Goal: Task Accomplishment & Management: Use online tool/utility

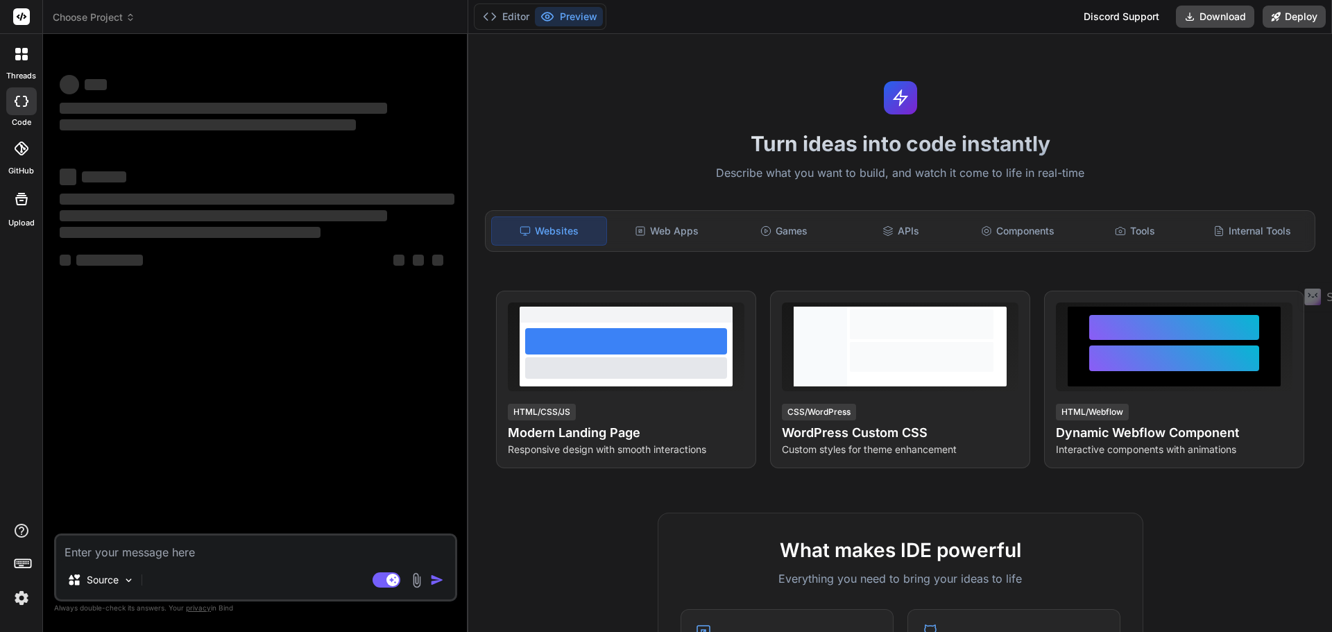
click at [19, 605] on img at bounding box center [22, 598] width 24 height 24
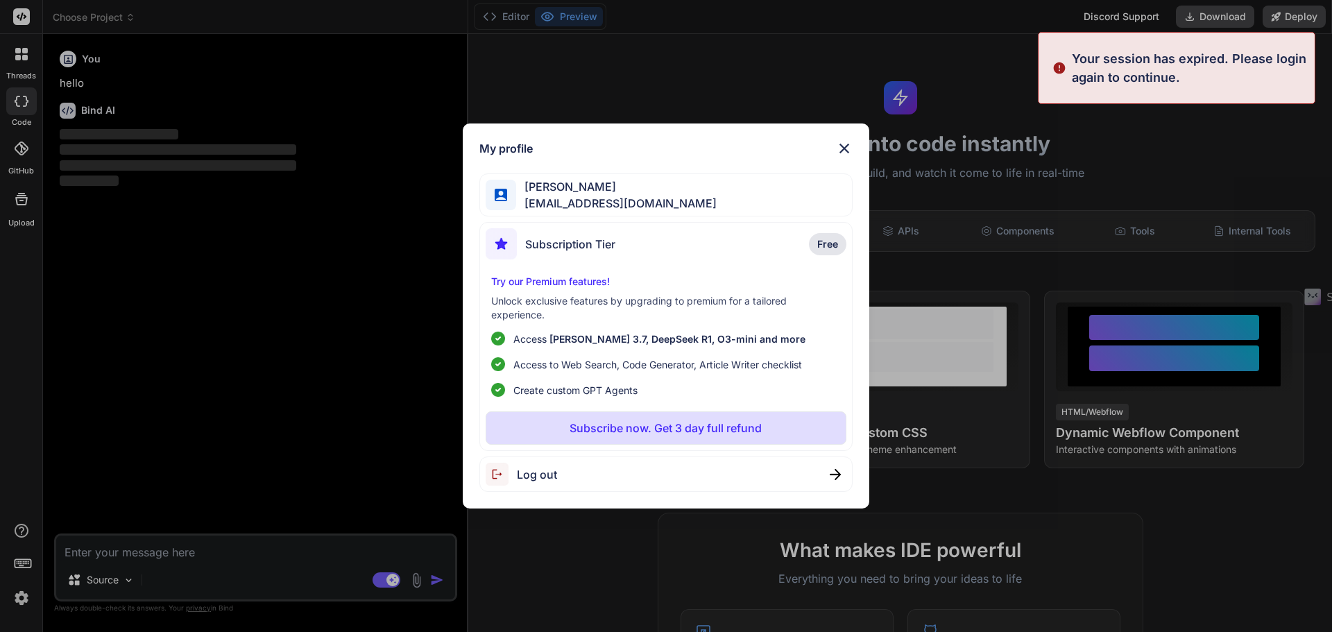
type textarea "x"
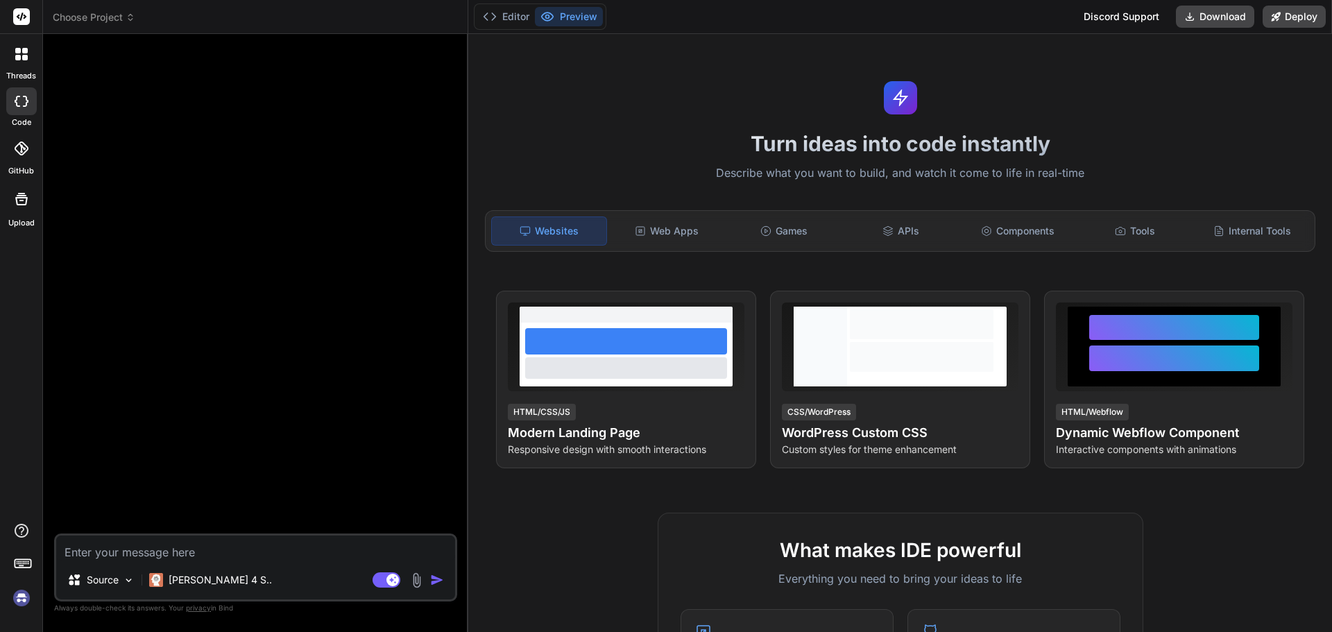
click at [24, 596] on img at bounding box center [22, 598] width 24 height 24
click at [19, 596] on img at bounding box center [22, 598] width 24 height 24
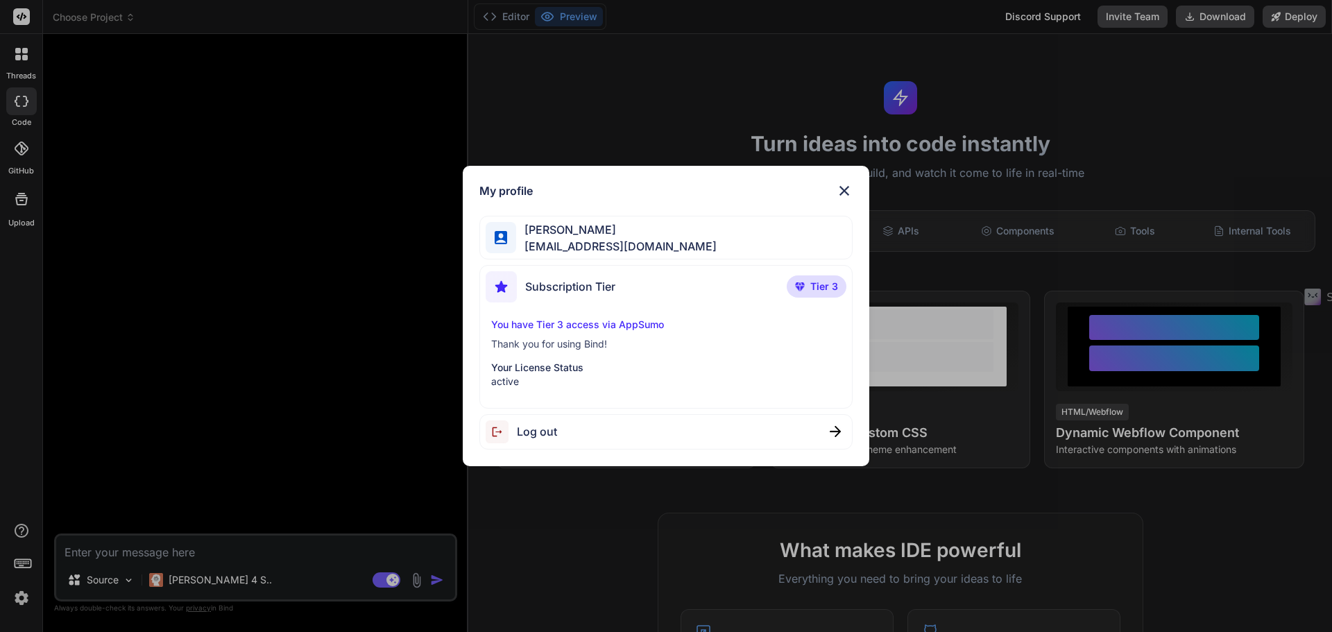
click at [841, 190] on img at bounding box center [844, 190] width 17 height 17
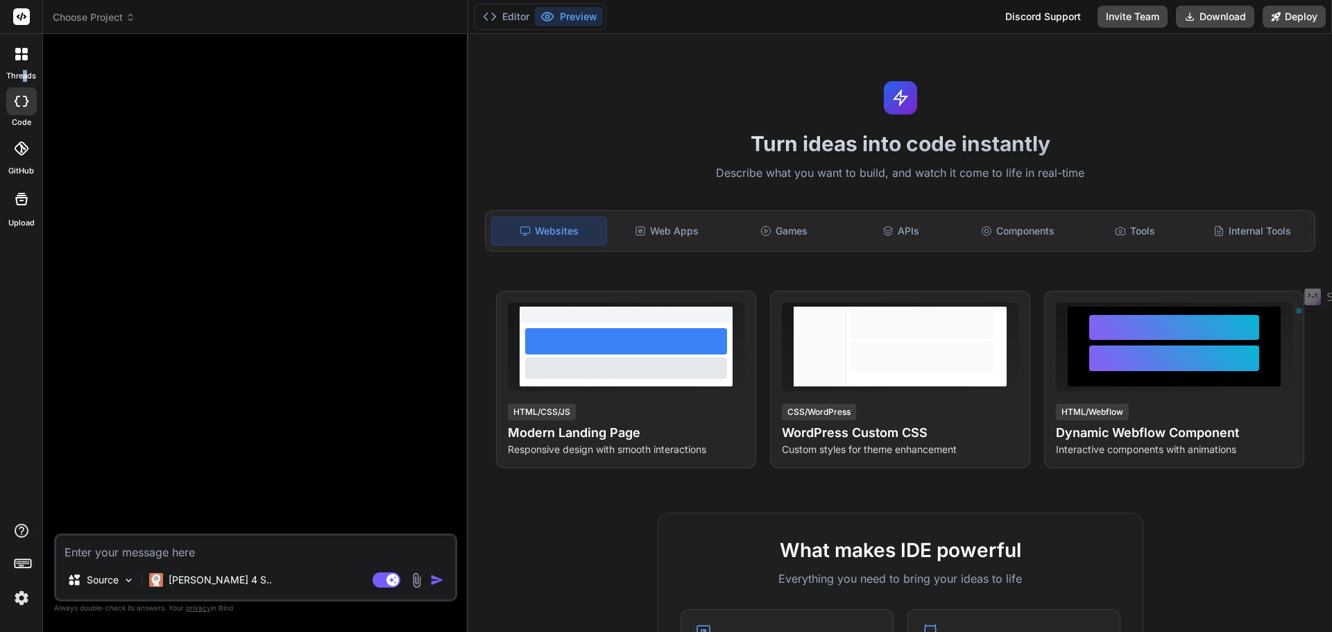
click at [26, 74] on label "threads" at bounding box center [21, 76] width 30 height 12
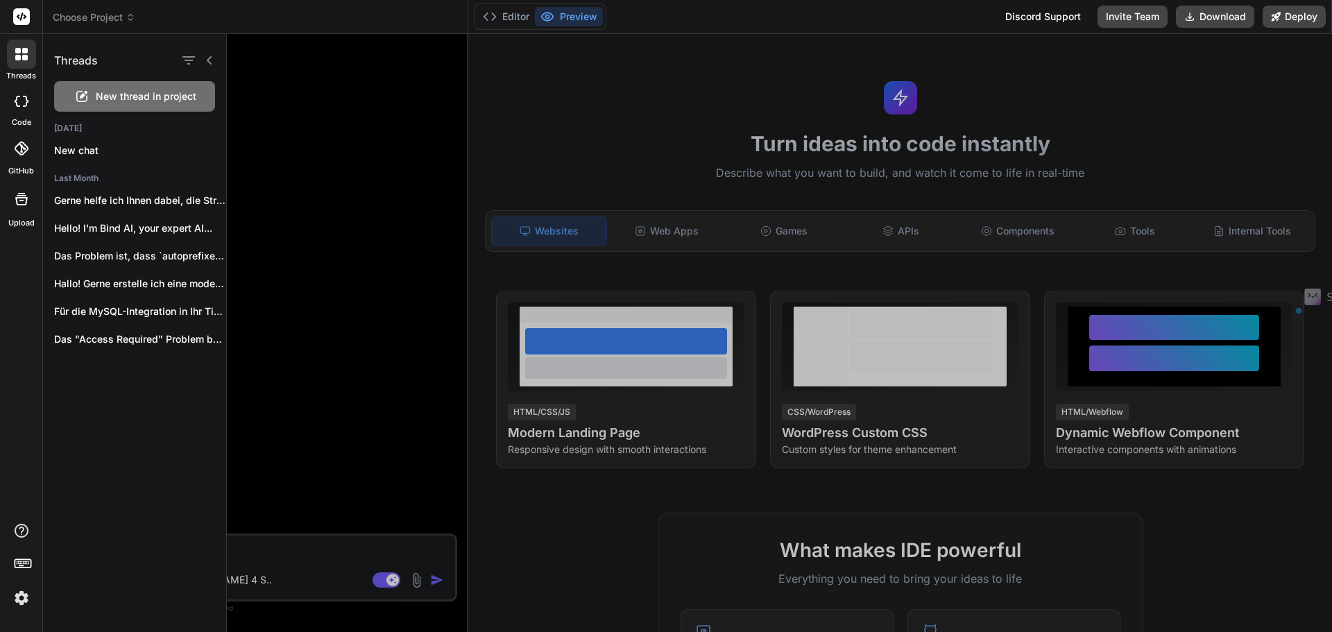
click at [29, 114] on div at bounding box center [21, 101] width 31 height 28
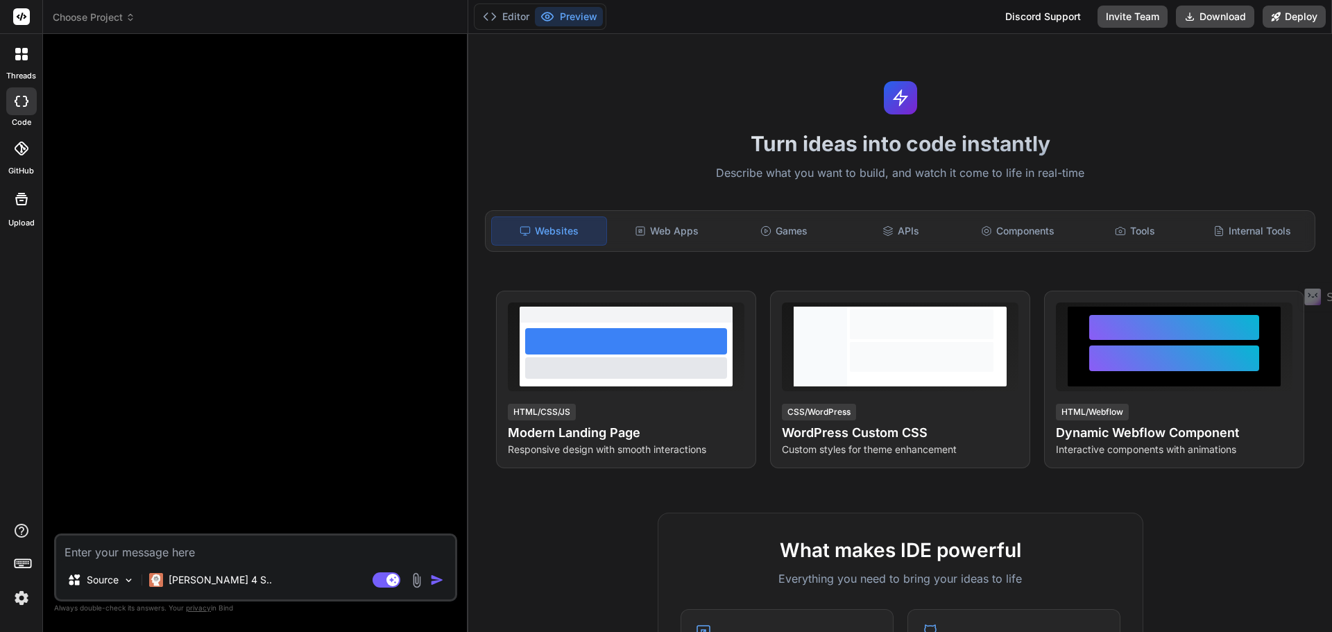
click at [21, 164] on div "GitHub" at bounding box center [21, 152] width 42 height 49
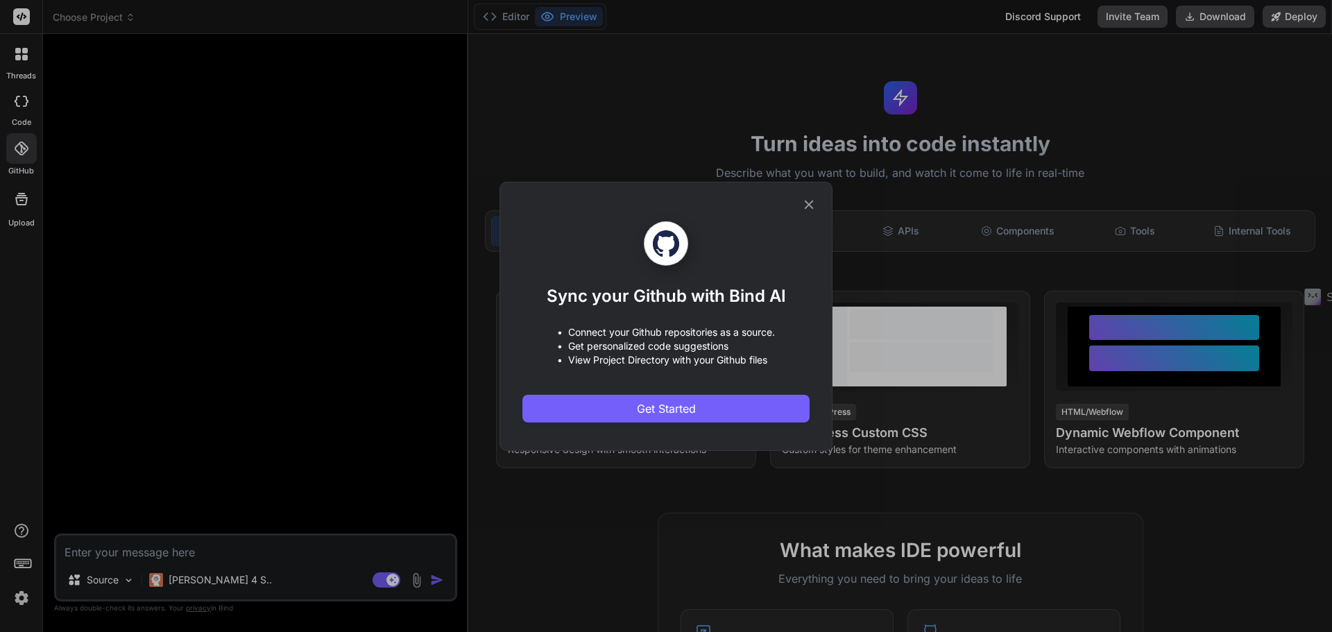
click at [814, 202] on icon at bounding box center [808, 204] width 15 height 15
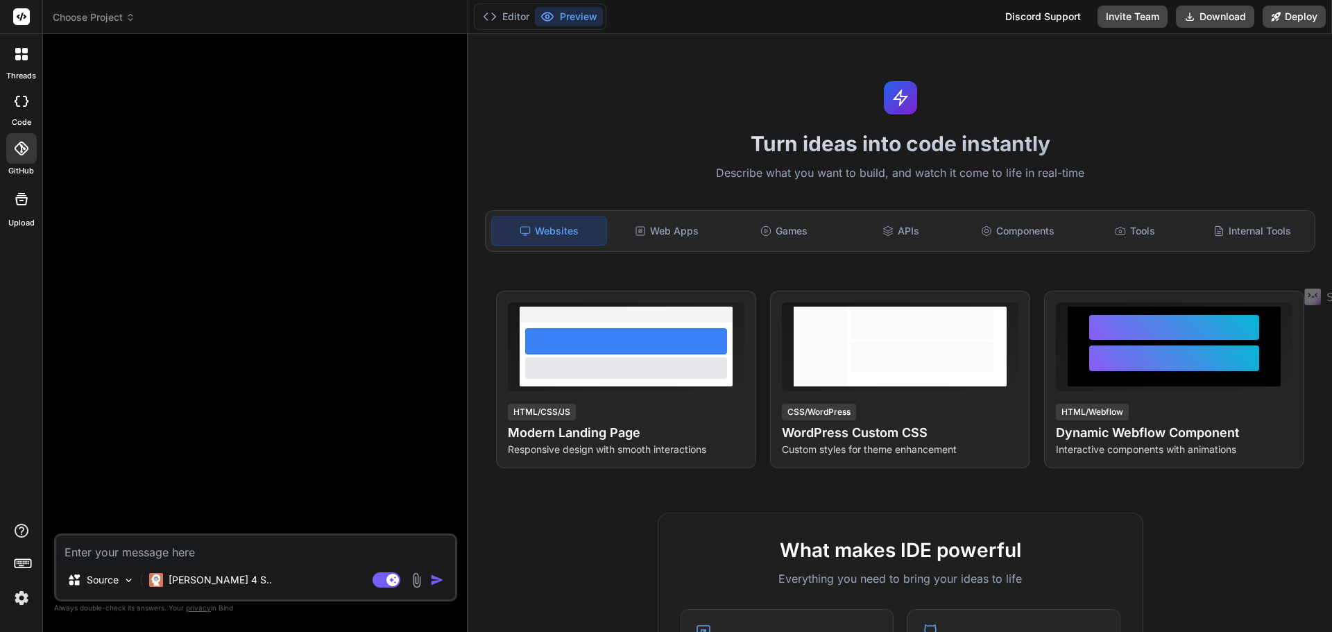
click at [18, 106] on icon at bounding box center [18, 101] width 6 height 11
click at [797, 227] on div "Games" at bounding box center [784, 230] width 114 height 29
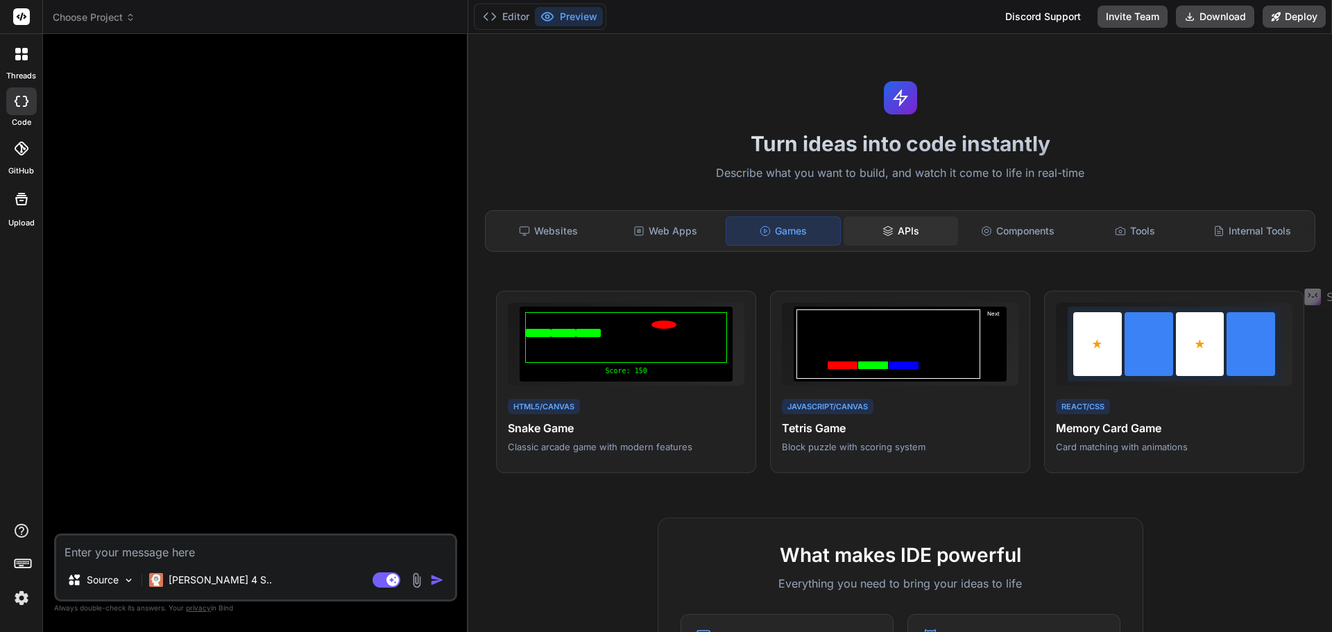
drag, startPoint x: 901, startPoint y: 227, endPoint x: 939, endPoint y: 228, distance: 38.2
click at [902, 227] on div "APIs" at bounding box center [900, 230] width 114 height 29
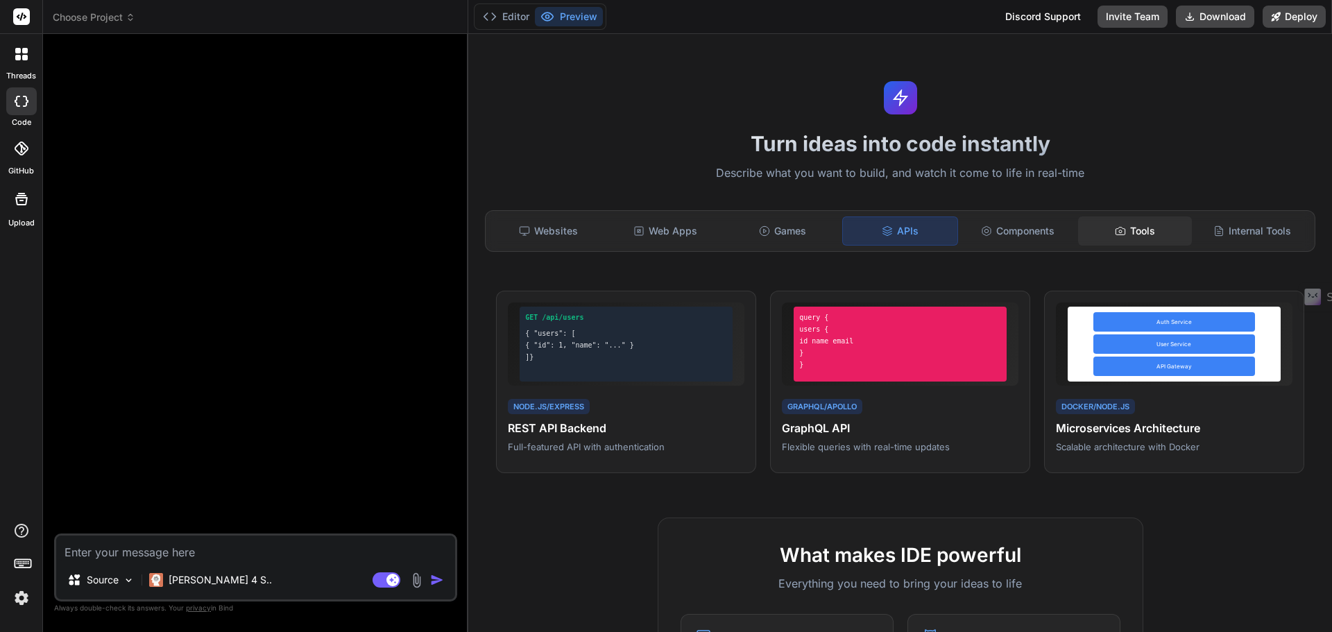
click at [1152, 230] on div "Tools" at bounding box center [1135, 230] width 114 height 29
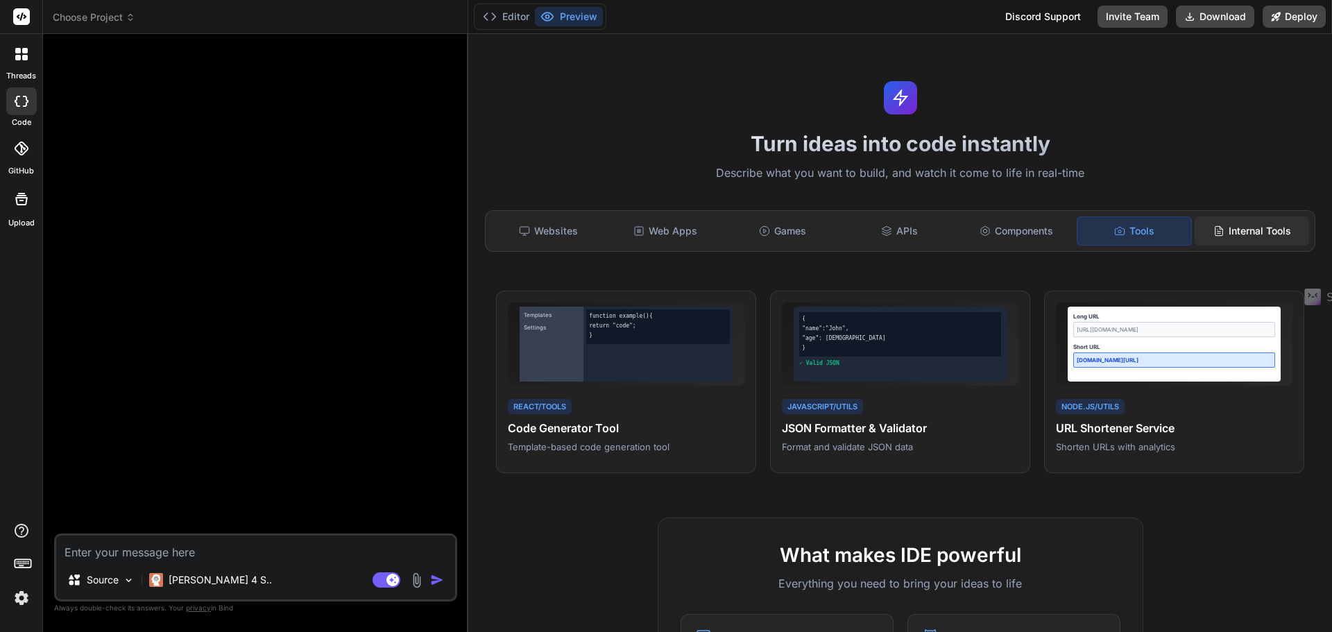
click at [1247, 229] on div "Internal Tools" at bounding box center [1251, 230] width 114 height 29
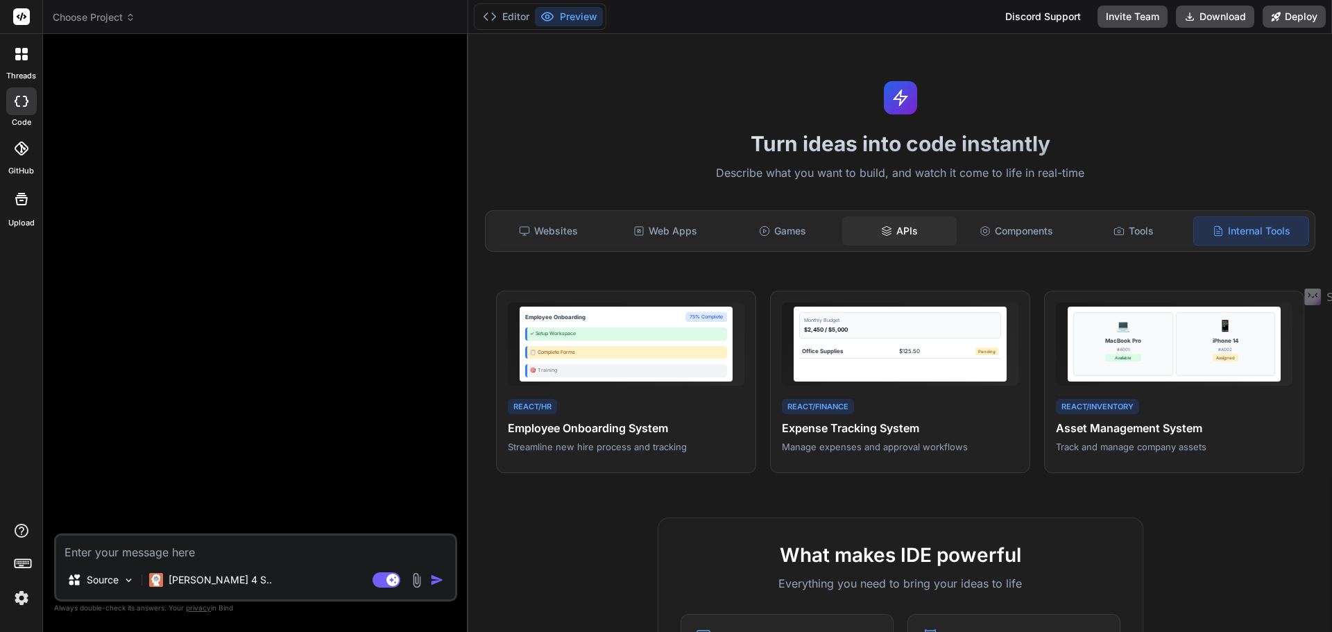
click at [844, 229] on div "APIs" at bounding box center [899, 230] width 114 height 29
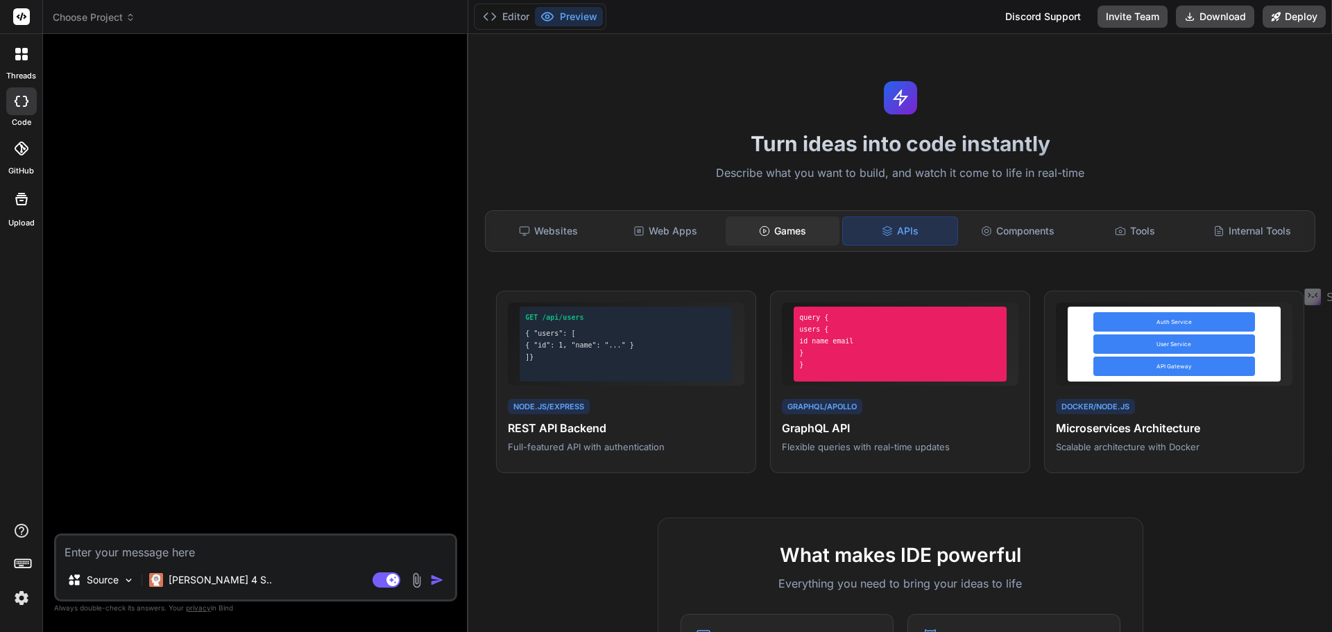
click at [759, 231] on icon at bounding box center [764, 230] width 11 height 11
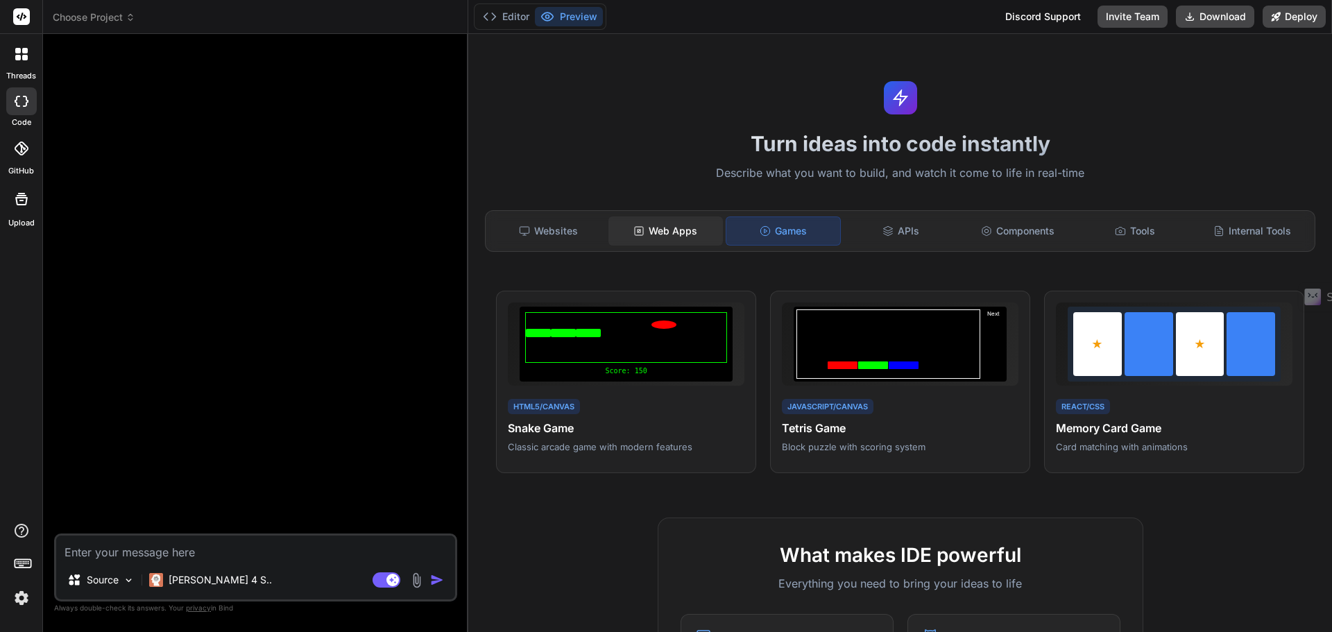
click at [658, 232] on div "Web Apps" at bounding box center [665, 230] width 114 height 29
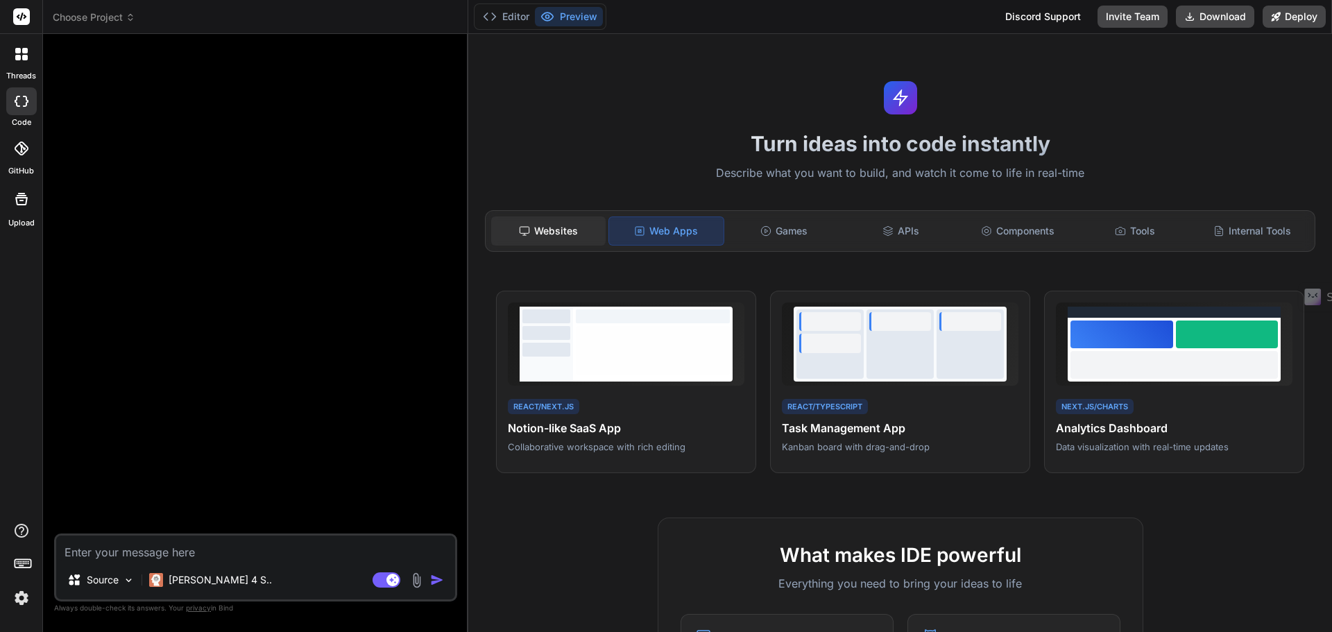
click at [548, 237] on div "Websites" at bounding box center [548, 230] width 114 height 29
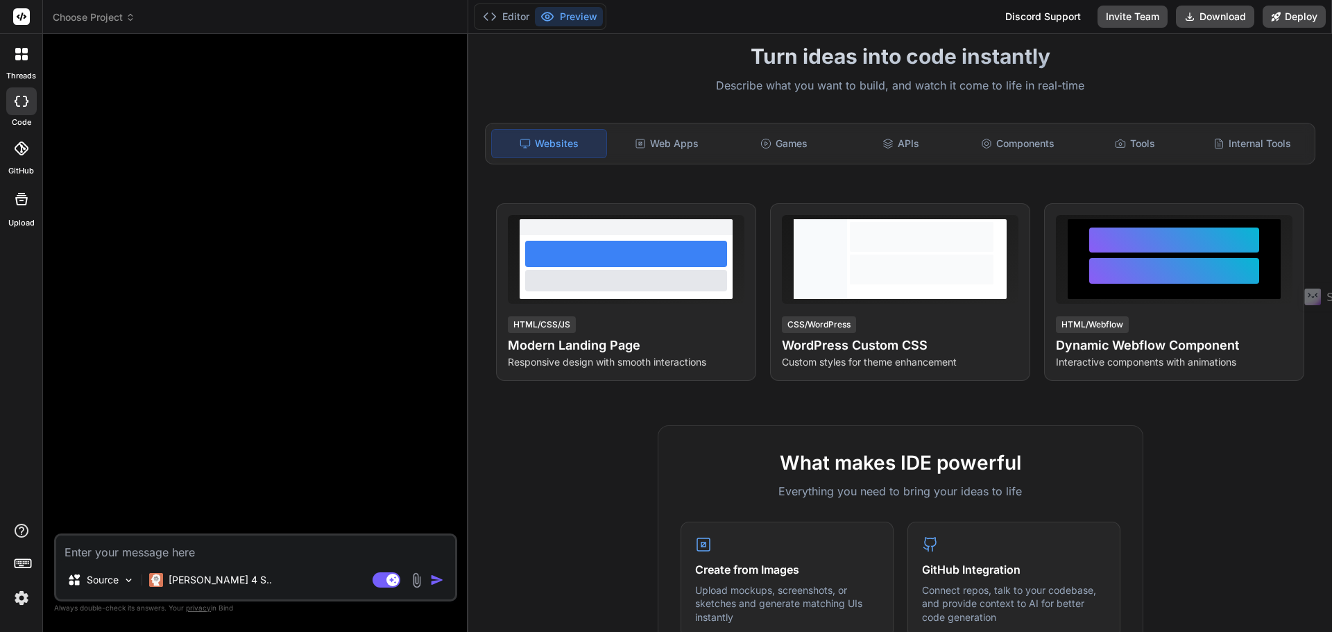
scroll to position [69, 0]
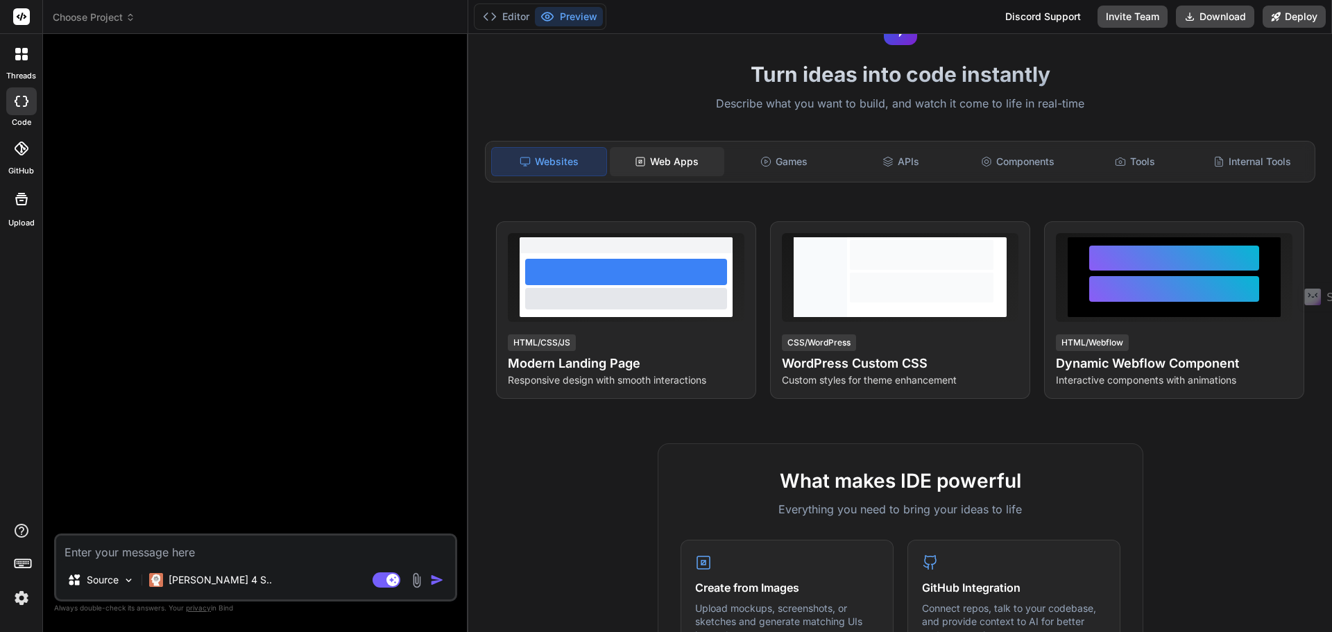
click at [679, 165] on div "Web Apps" at bounding box center [667, 161] width 114 height 29
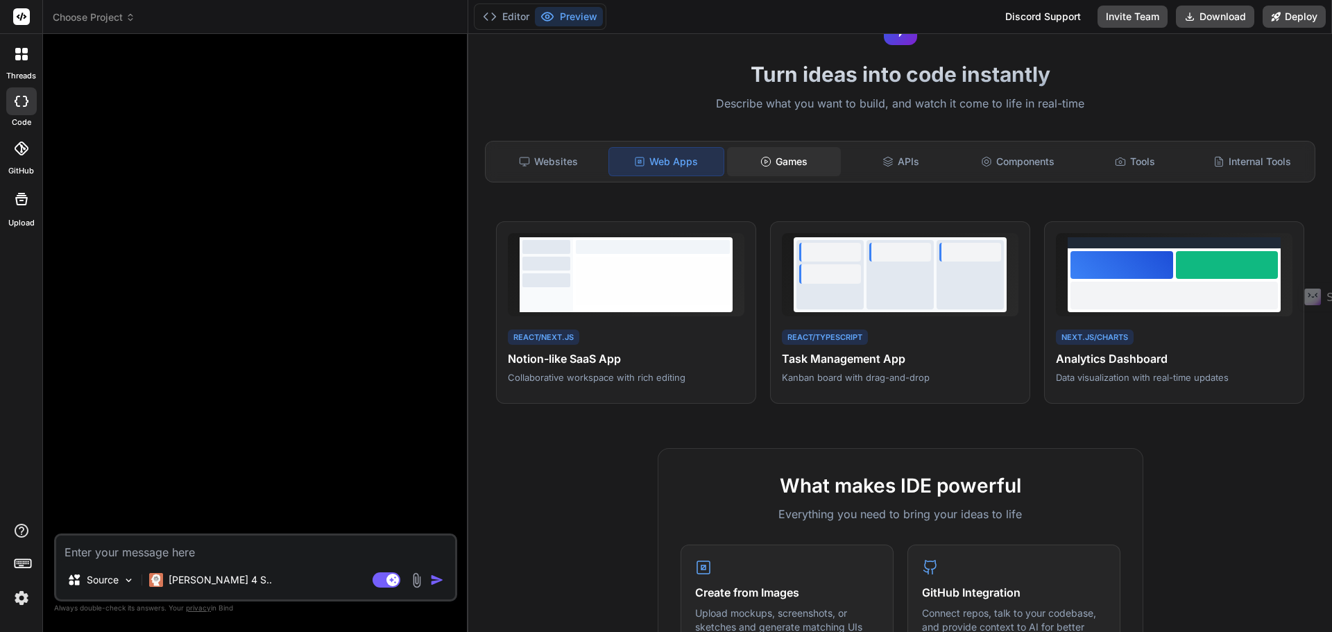
click at [822, 162] on div "Games" at bounding box center [784, 161] width 114 height 29
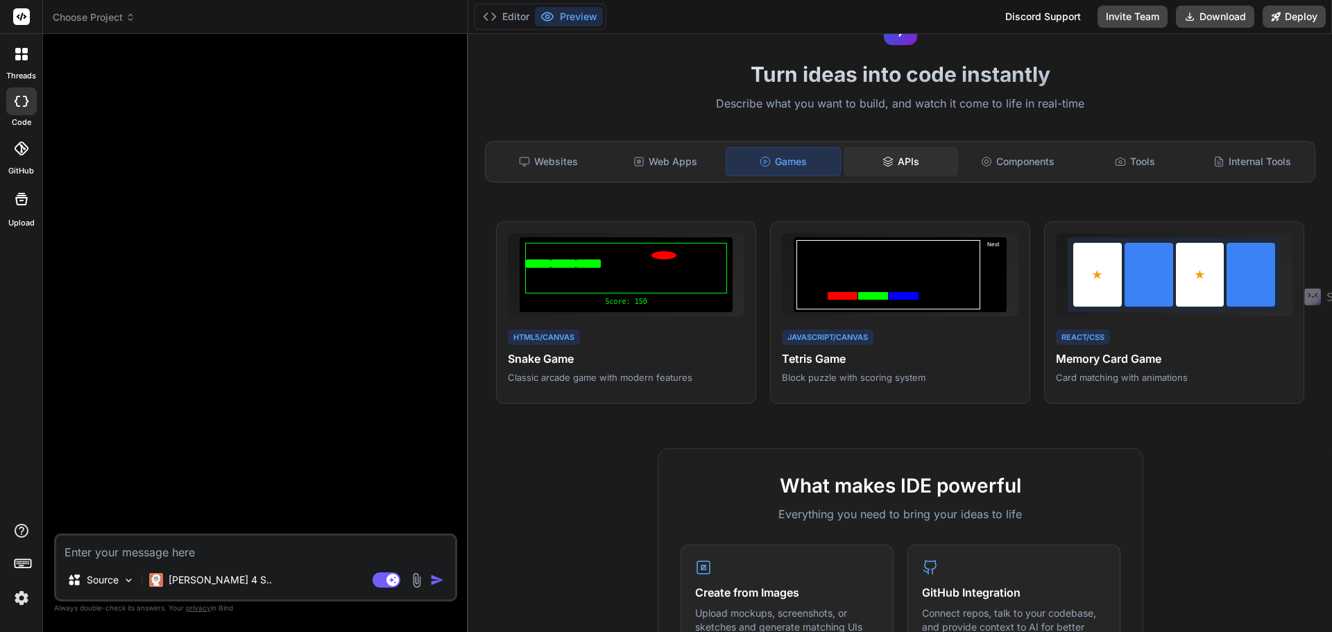
click at [882, 158] on icon at bounding box center [887, 161] width 11 height 11
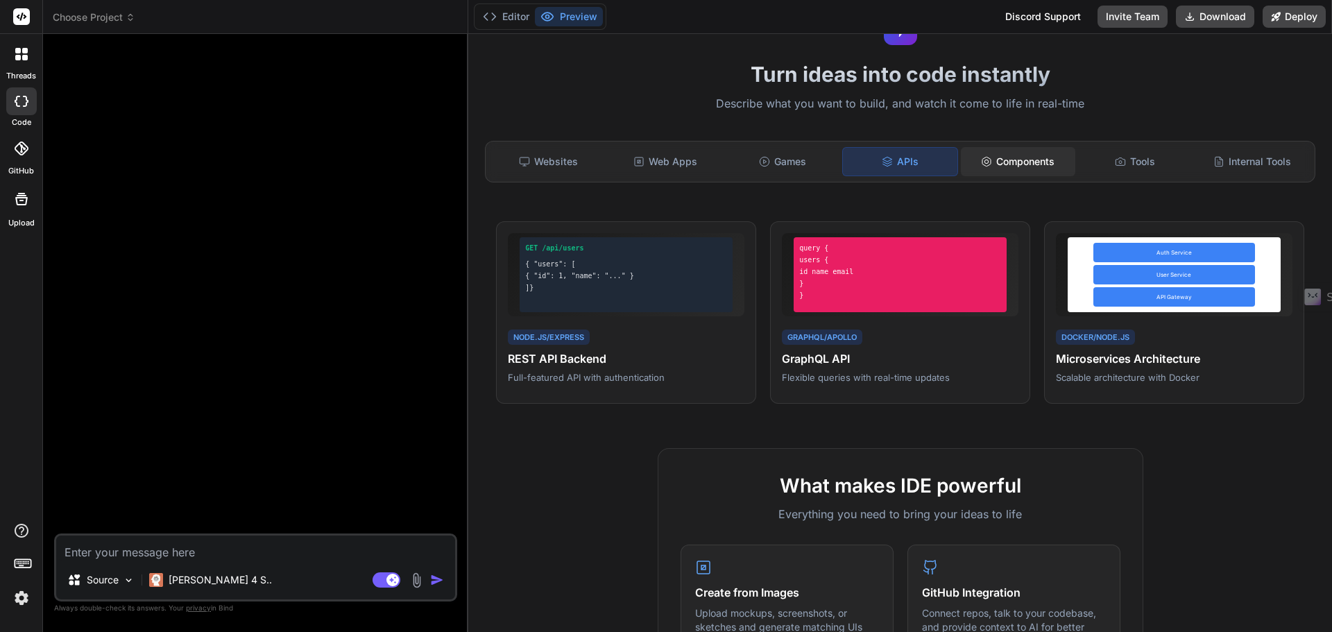
drag, startPoint x: 970, startPoint y: 162, endPoint x: 982, endPoint y: 165, distance: 12.8
click at [970, 162] on div "Components" at bounding box center [1018, 161] width 114 height 29
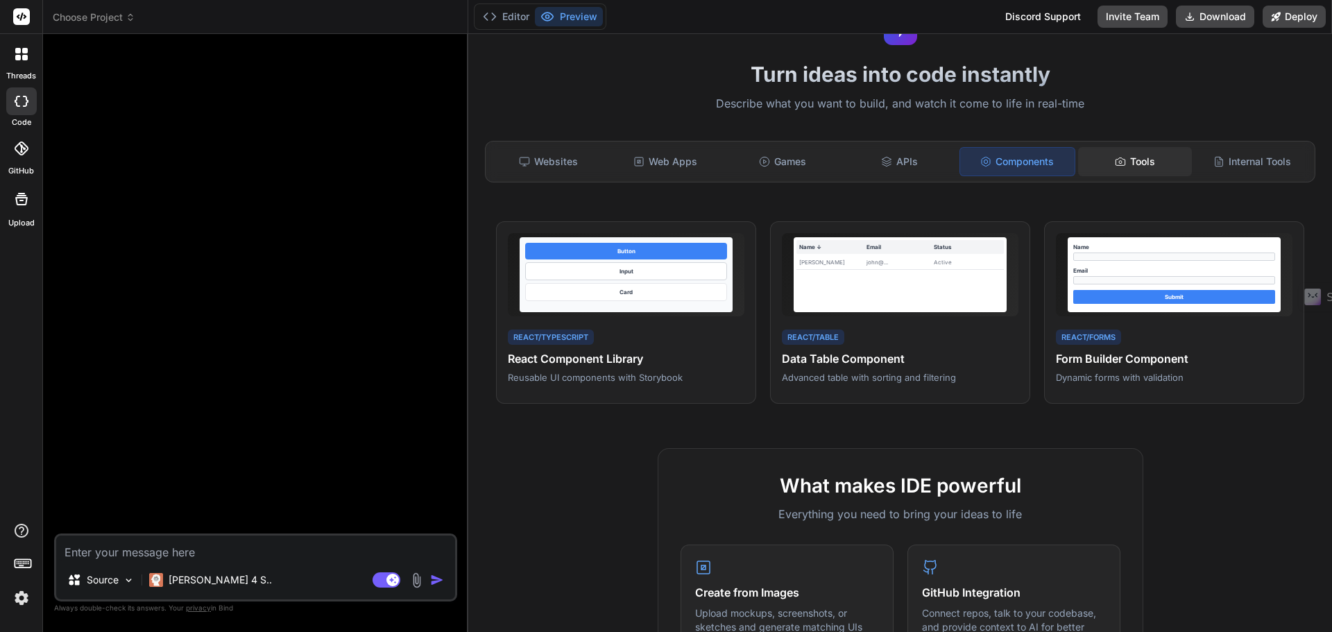
click at [1086, 161] on div "Tools" at bounding box center [1135, 161] width 114 height 29
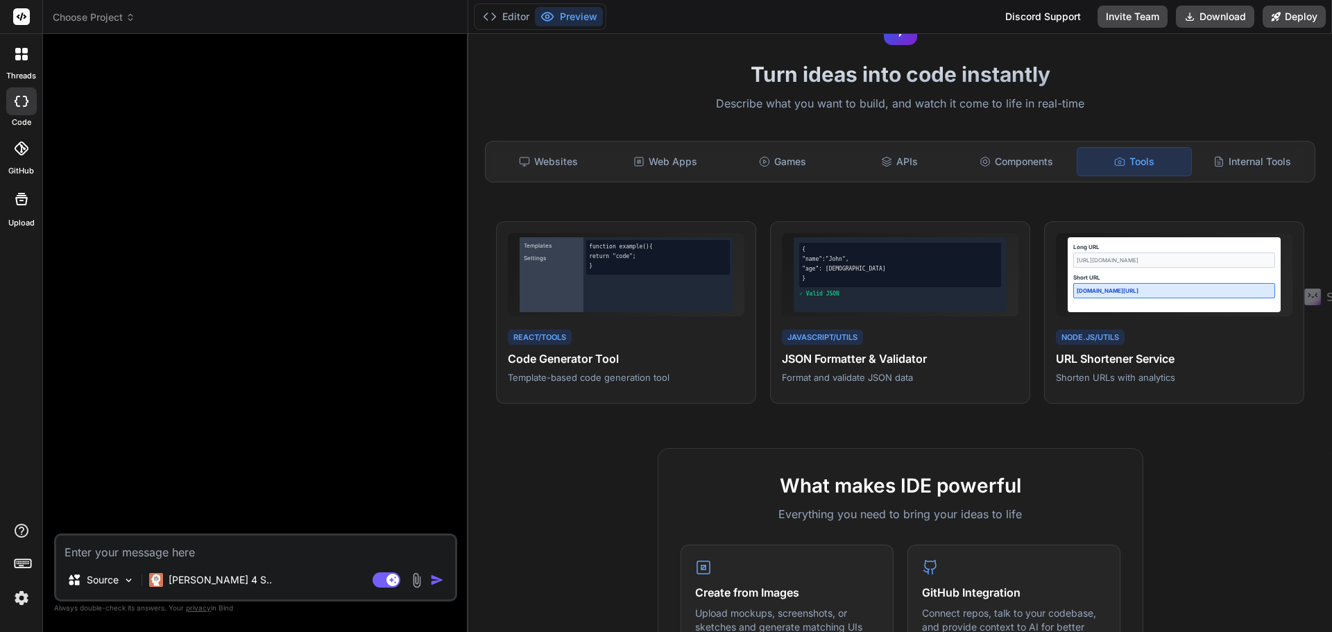
click at [669, 154] on div "Web Apps" at bounding box center [665, 161] width 114 height 29
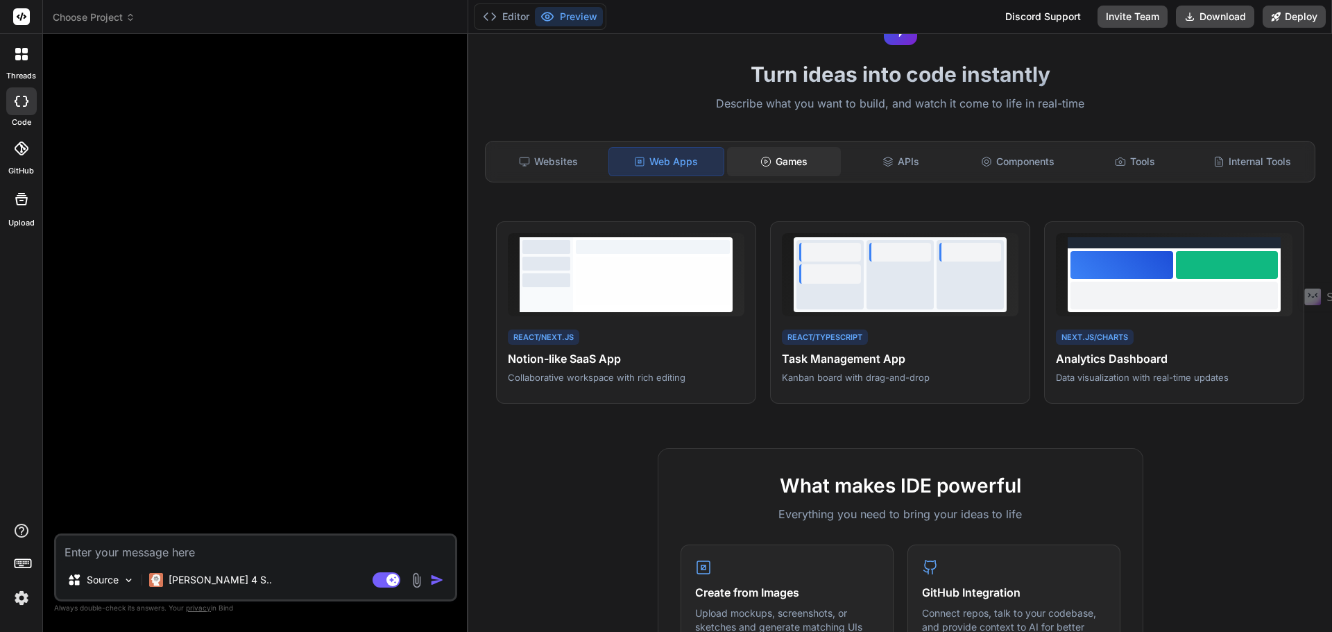
click at [785, 157] on div "Games" at bounding box center [784, 161] width 114 height 29
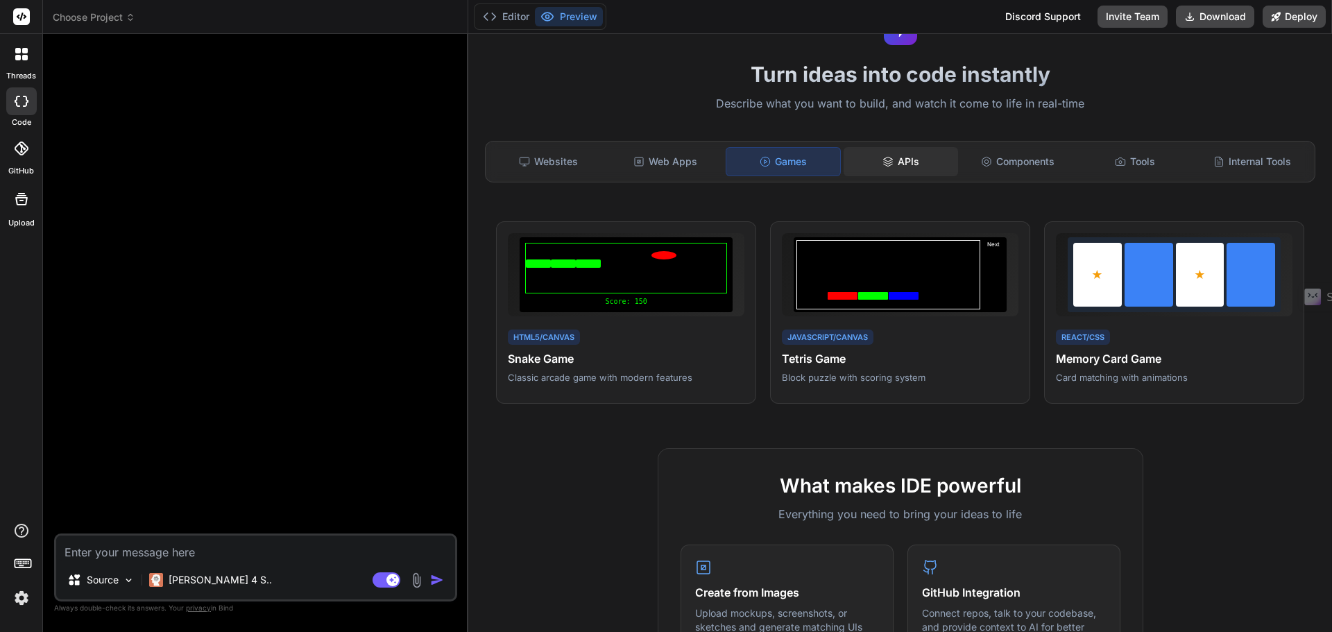
click at [893, 162] on div "APIs" at bounding box center [900, 161] width 114 height 29
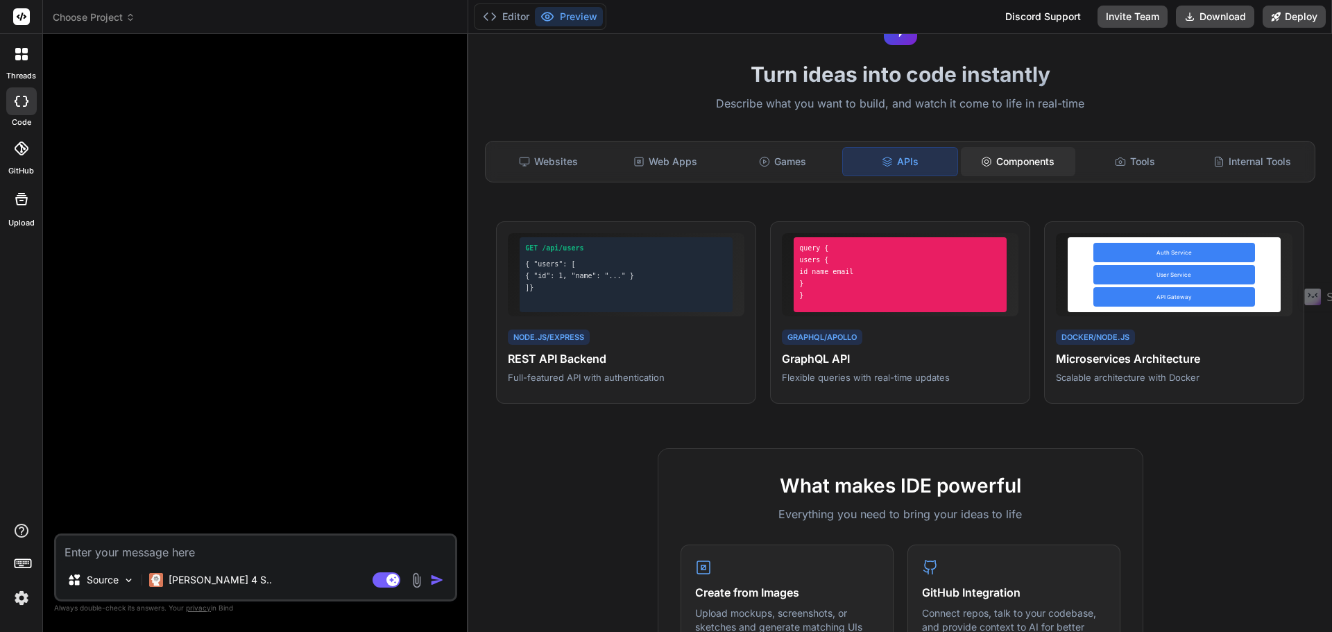
click at [985, 160] on div "Components" at bounding box center [1018, 161] width 114 height 29
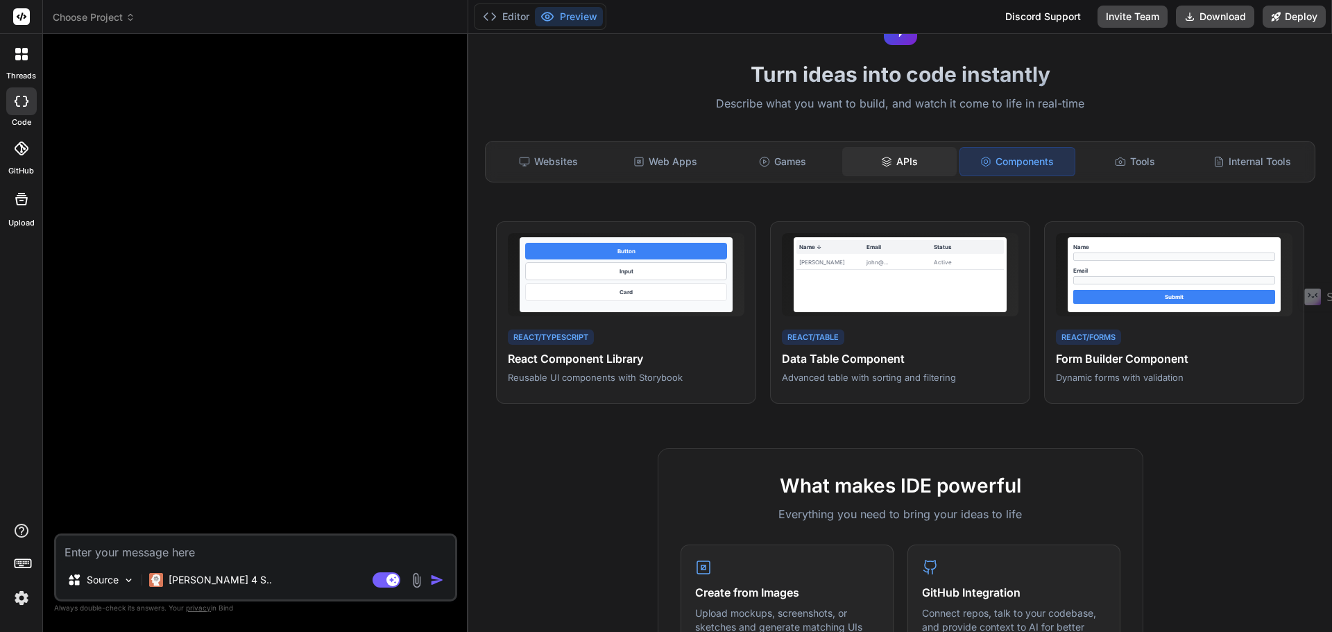
click at [920, 159] on div "APIs" at bounding box center [899, 161] width 114 height 29
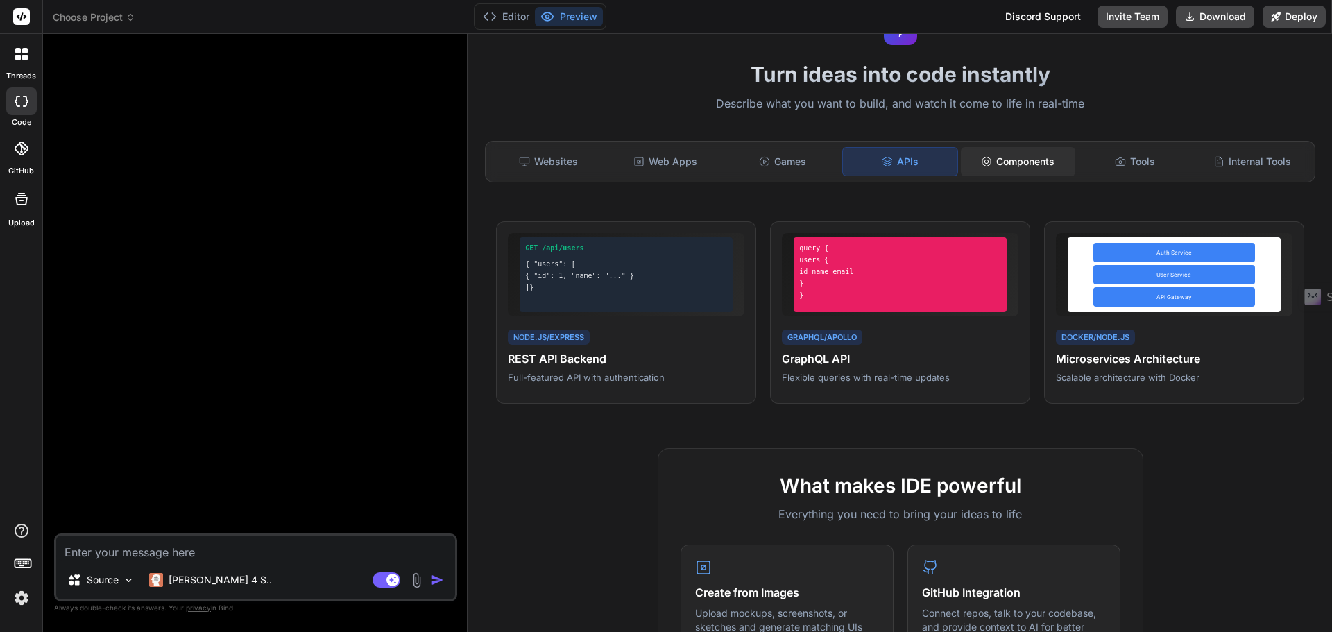
click at [984, 156] on icon at bounding box center [986, 161] width 11 height 11
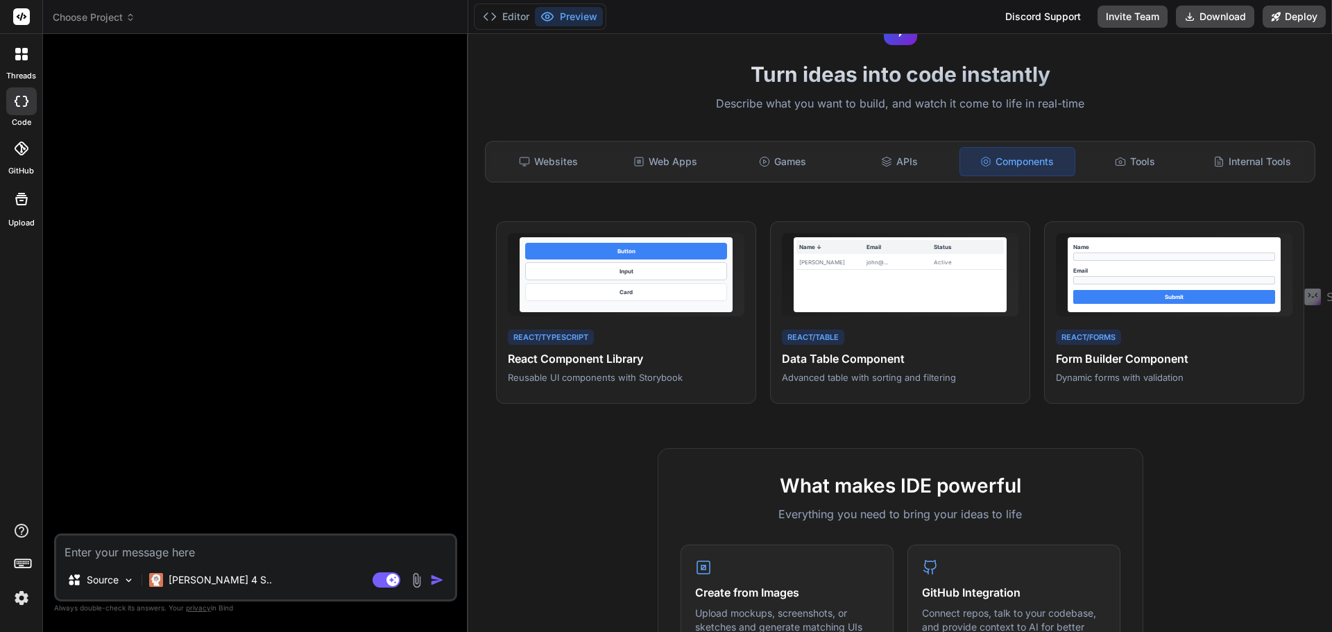
click at [31, 56] on div at bounding box center [21, 54] width 29 height 29
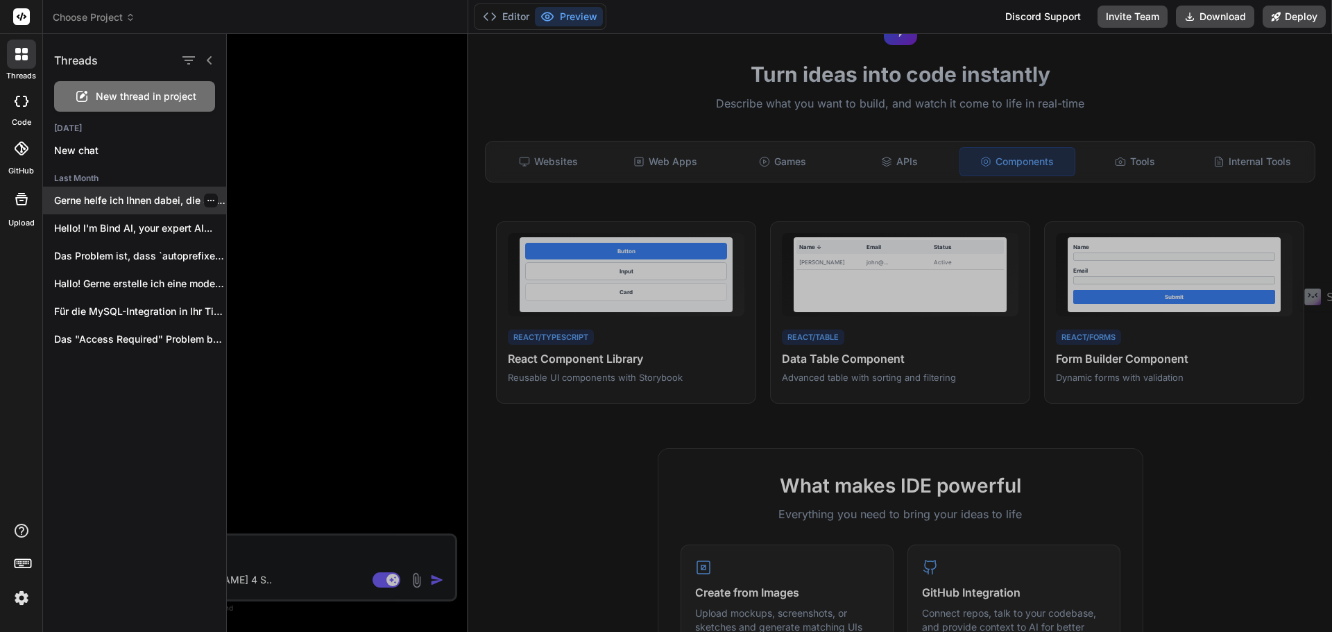
click at [107, 198] on p "Gerne helfe ich Ihnen dabei, die Struktur..." at bounding box center [140, 200] width 172 height 14
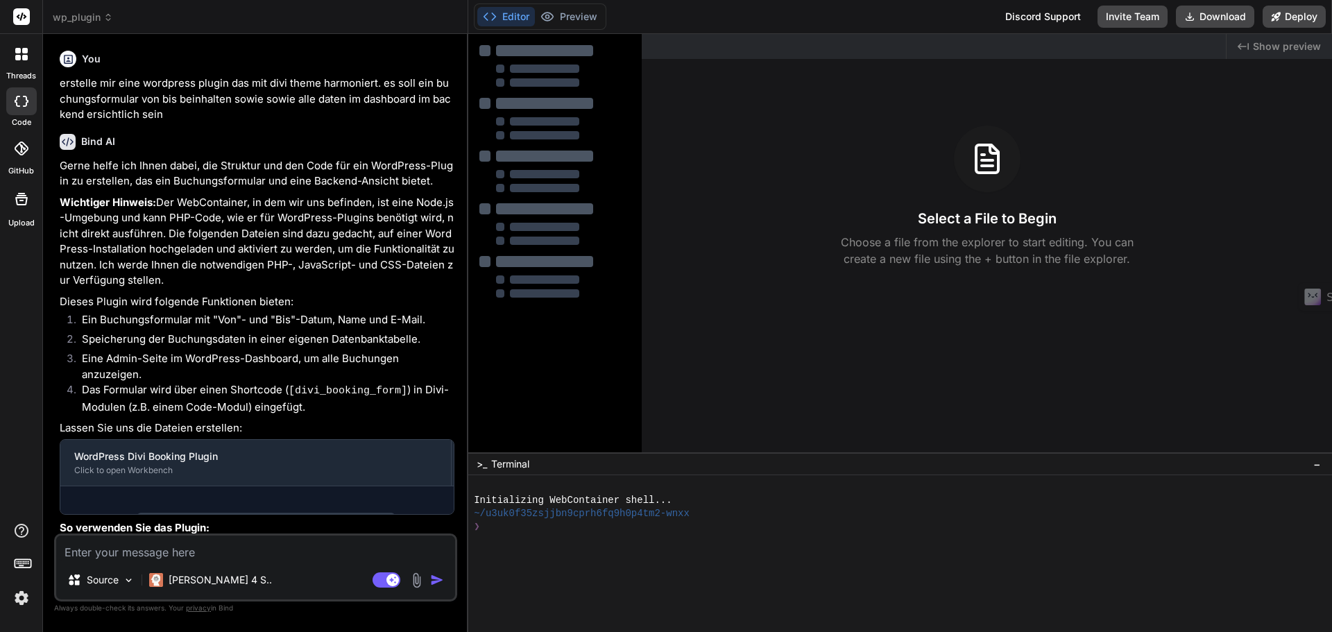
type textarea "x"
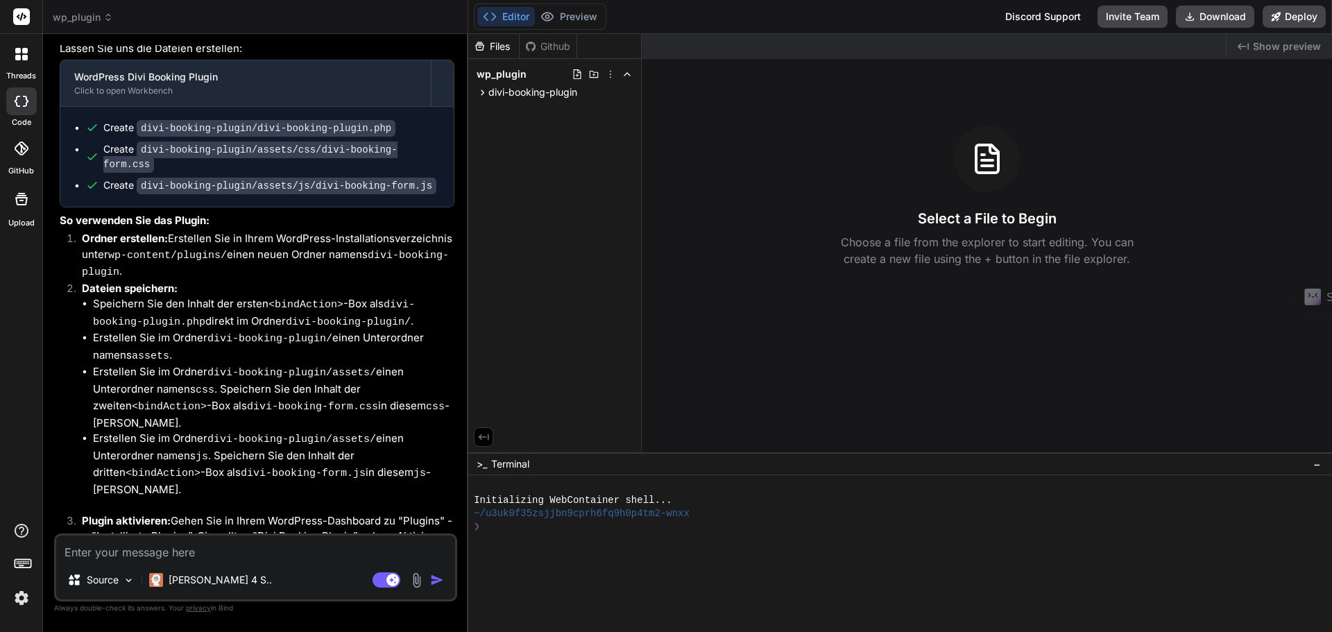
scroll to position [491, 0]
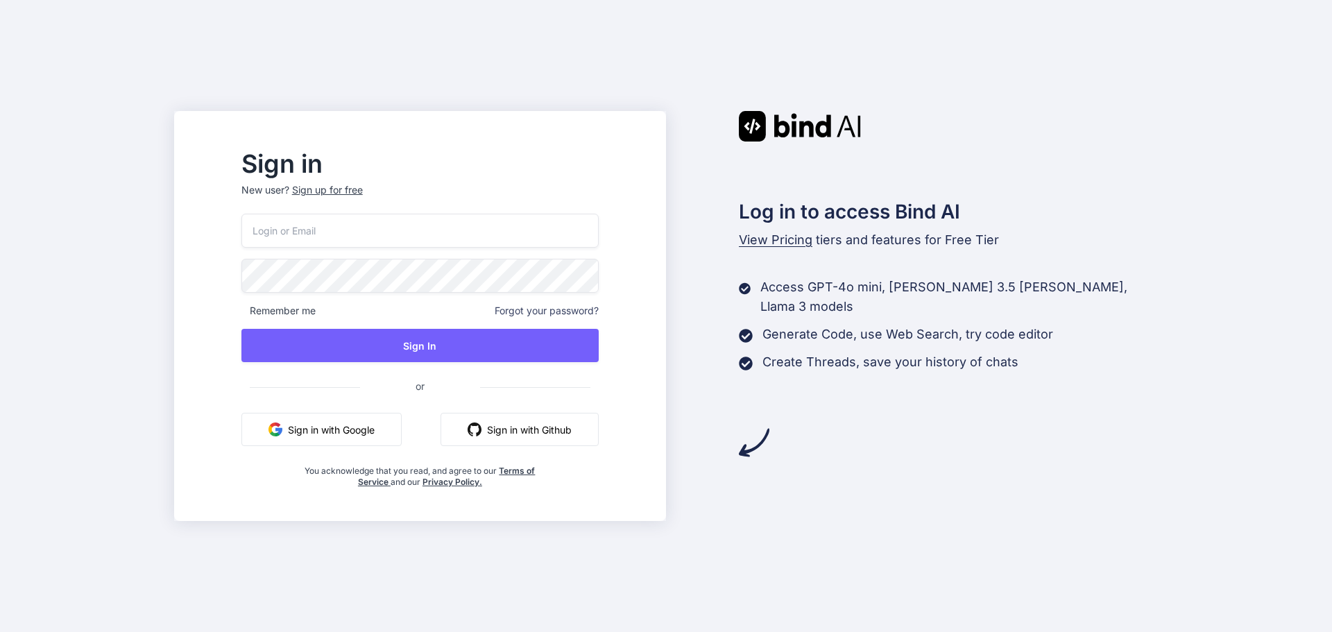
click at [523, 226] on input "email" at bounding box center [419, 231] width 357 height 34
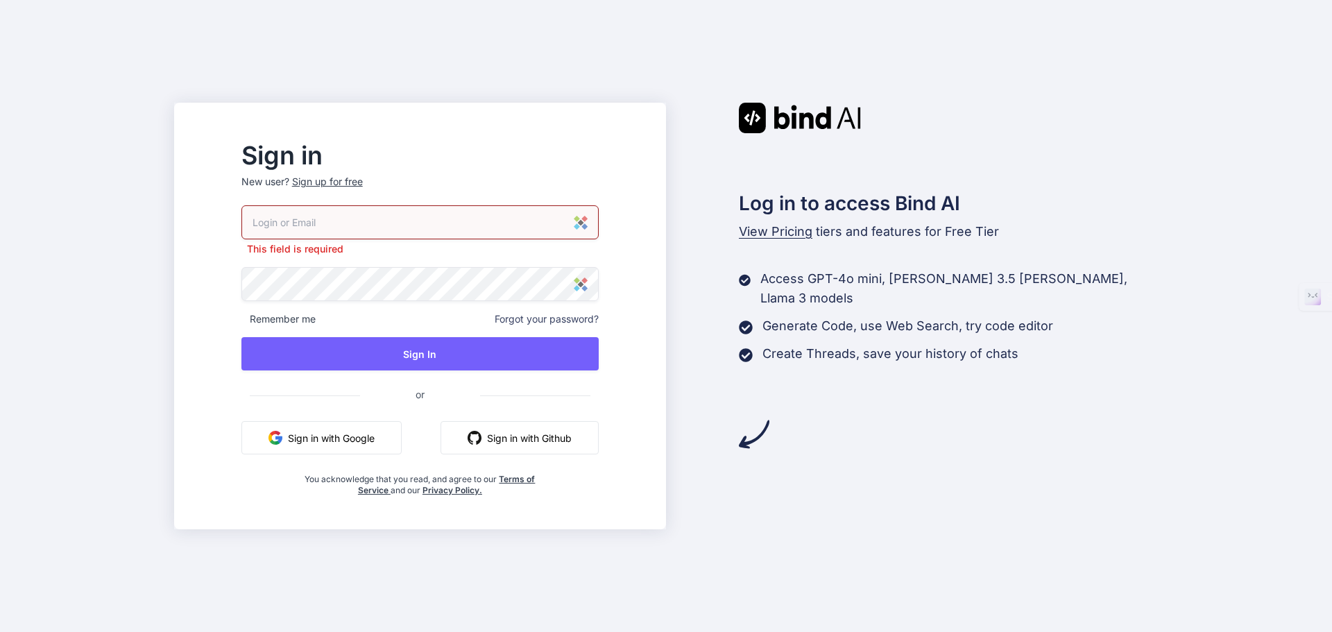
click at [361, 221] on input "email" at bounding box center [419, 222] width 357 height 34
type input "[EMAIL_ADDRESS][DOMAIN_NAME]"
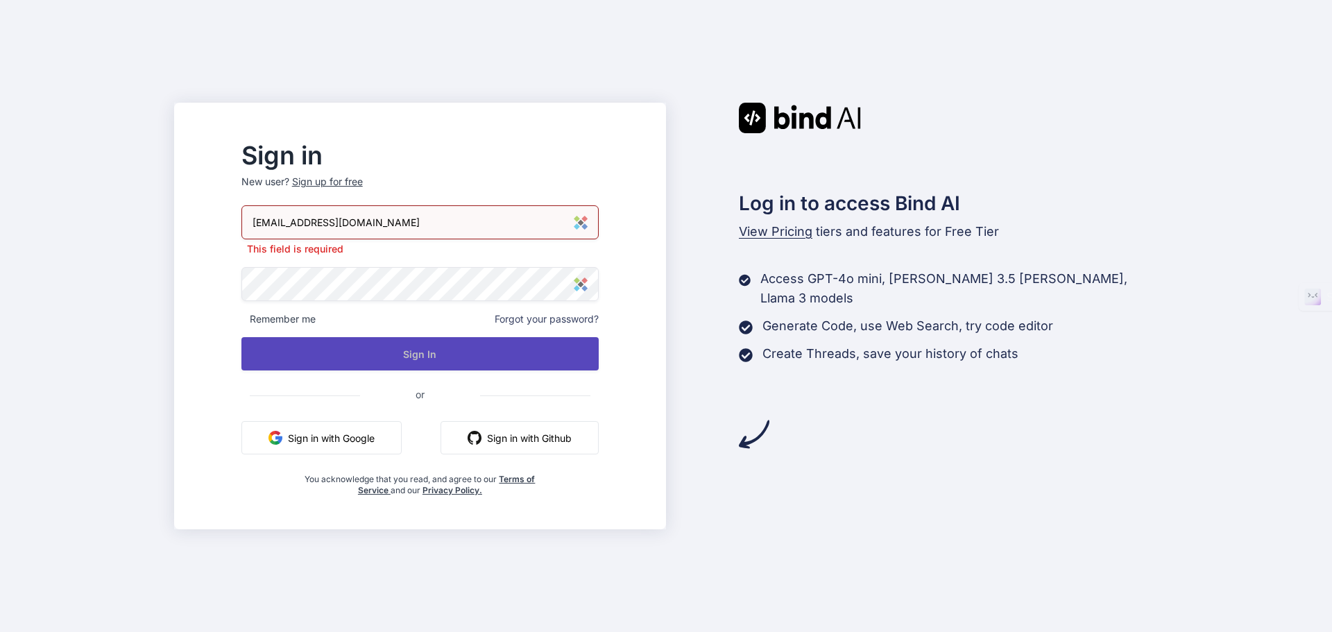
click at [474, 354] on button "Sign In" at bounding box center [419, 353] width 357 height 33
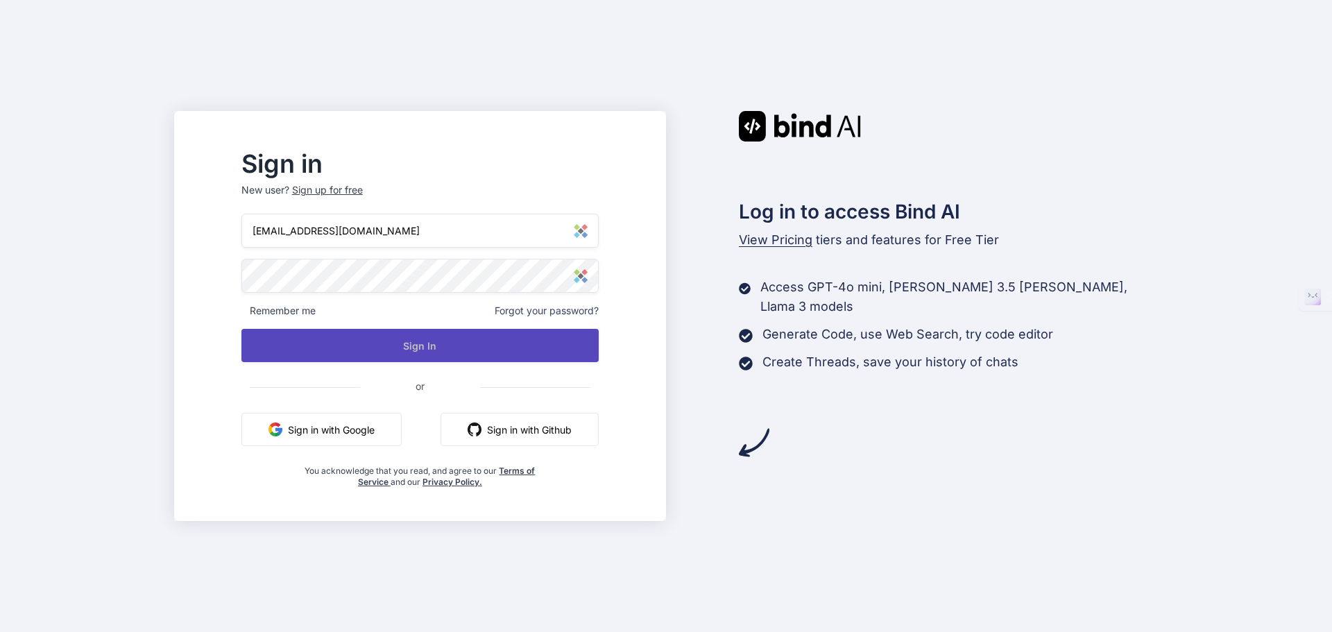
click at [431, 345] on button "Sign In" at bounding box center [419, 345] width 357 height 33
